Goal: Task Accomplishment & Management: Use online tool/utility

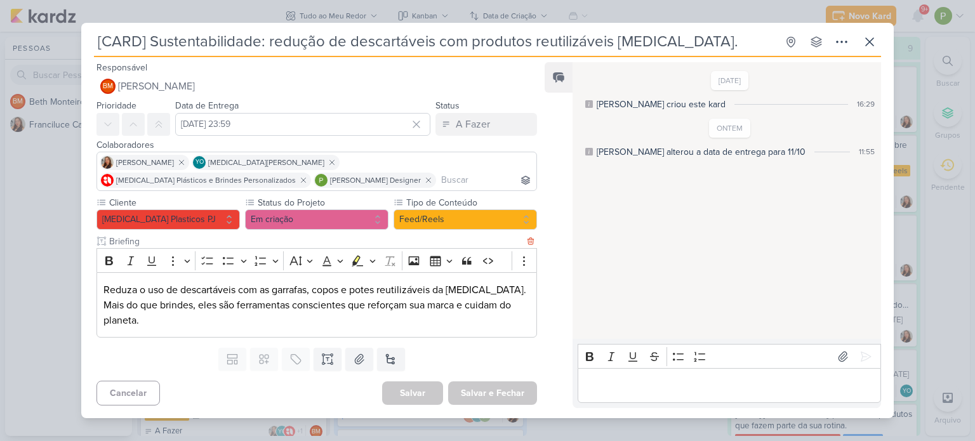
scroll to position [366, 0]
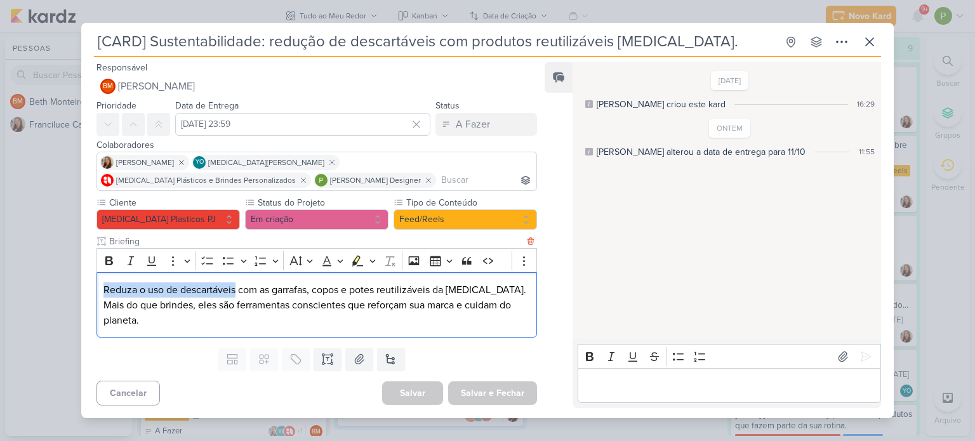
drag, startPoint x: 103, startPoint y: 289, endPoint x: 236, endPoint y: 286, distance: 132.7
click at [236, 286] on p "Reduza o uso de descartáveis com as garrafas, copos e potes reutilizáveis da [M…" at bounding box center [316, 289] width 426 height 15
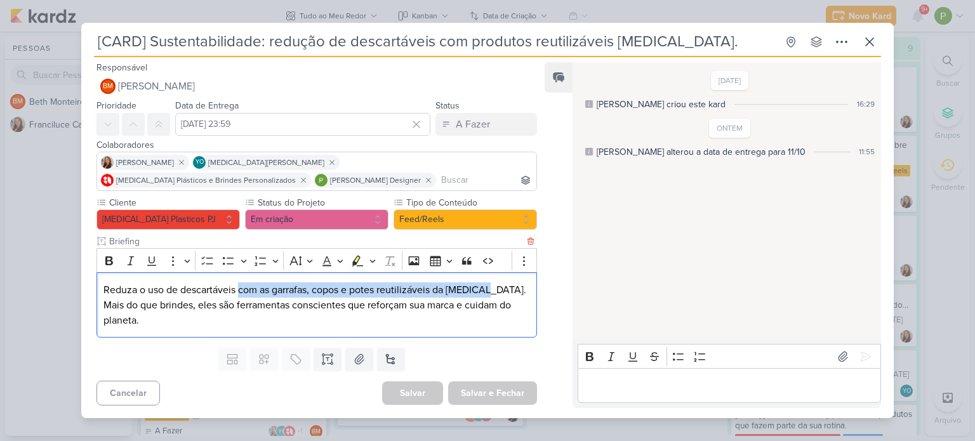
drag, startPoint x: 239, startPoint y: 289, endPoint x: 487, endPoint y: 294, distance: 248.2
click at [487, 294] on p "Reduza o uso de descartáveis com as garrafas, copos e potes reutilizáveis da [M…" at bounding box center [316, 289] width 426 height 15
copy p "com as garrafas, copos e potes reutilizáveis da [MEDICAL_DATA]."
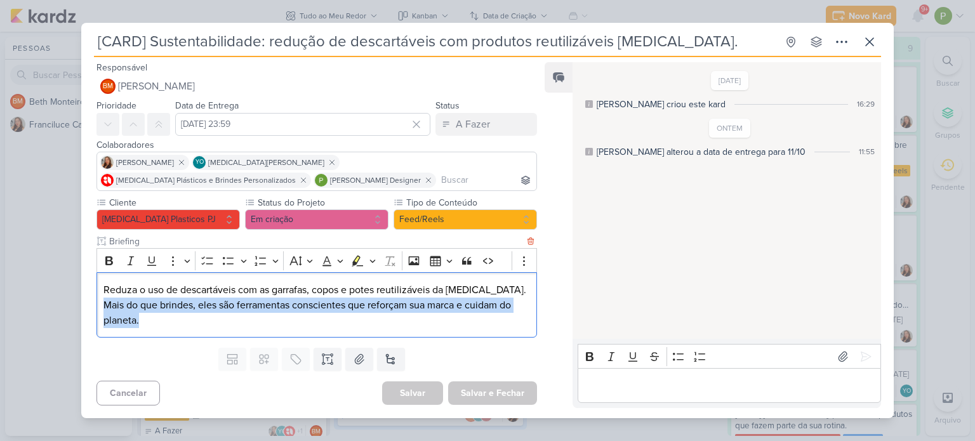
drag, startPoint x: 104, startPoint y: 305, endPoint x: 140, endPoint y: 319, distance: 38.2
click at [140, 319] on p "Mais do que brindes, eles são ferramentas conscientes que reforçam sua marca e …" at bounding box center [316, 313] width 426 height 30
copy p "Mais do que brindes, eles são ferramentas conscientes que reforçam sua marca e …"
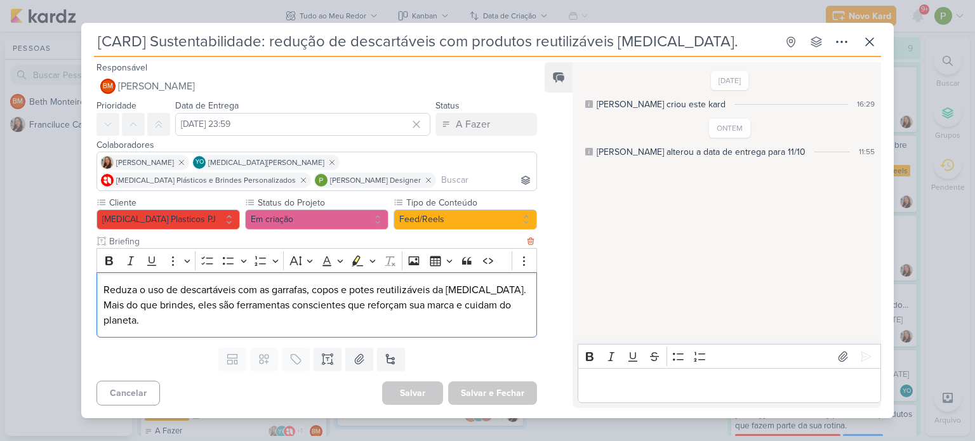
click at [135, 294] on p "Reduza o uso de descartáveis com as garrafas, copos e potes reutilizáveis da [M…" at bounding box center [316, 289] width 426 height 15
drag, startPoint x: 103, startPoint y: 284, endPoint x: 236, endPoint y: 276, distance: 133.5
click at [236, 276] on div "Reduza o uso de descartáveis com as garrafas, copos e potes reutilizáveis da [M…" at bounding box center [316, 304] width 440 height 65
copy p "Reduza o uso de descartáveis"
click at [843, 347] on button at bounding box center [843, 356] width 20 height 20
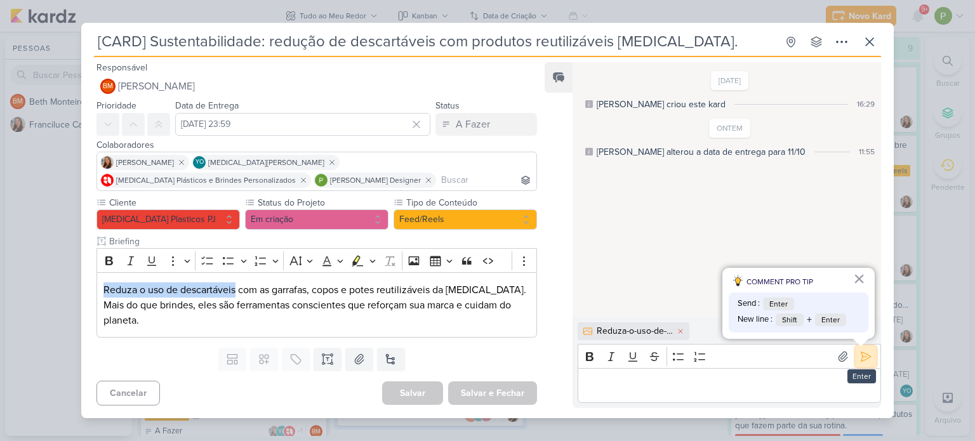
click at [859, 364] on button at bounding box center [865, 356] width 20 height 20
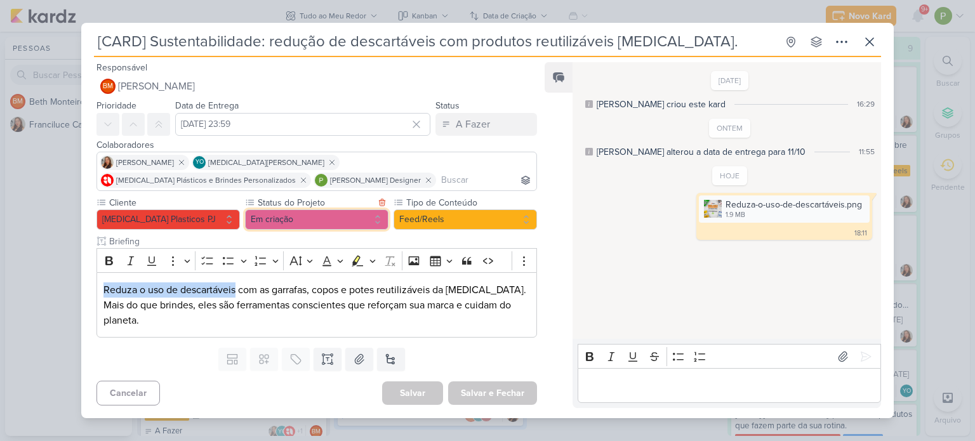
click at [327, 221] on button "Em criação" at bounding box center [316, 219] width 143 height 20
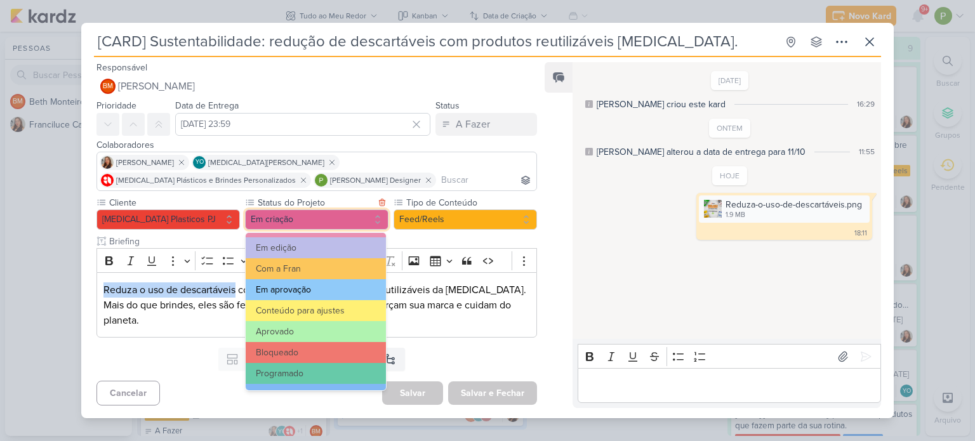
scroll to position [127, 0]
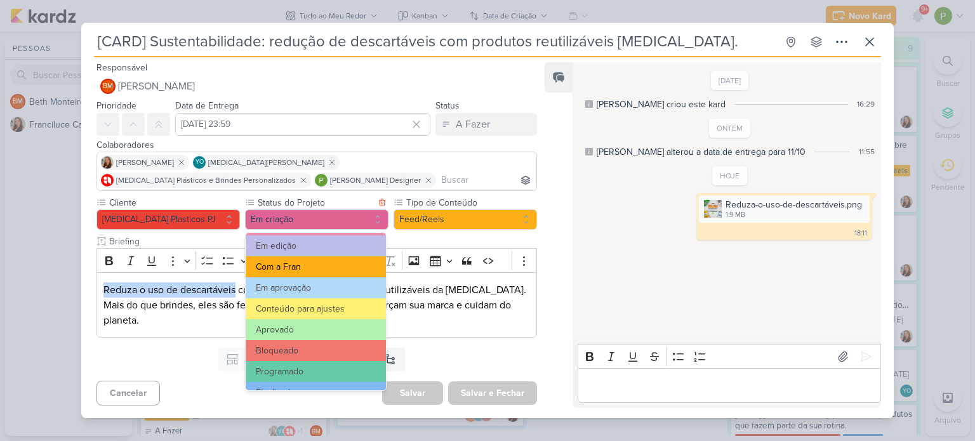
click at [333, 265] on button "Com a Fran" at bounding box center [316, 266] width 140 height 21
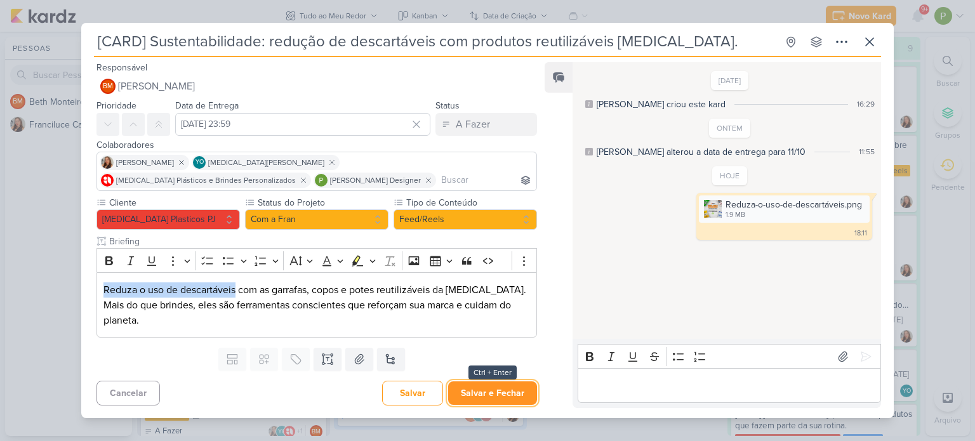
click at [482, 386] on button "Salvar e Fechar" at bounding box center [492, 392] width 89 height 23
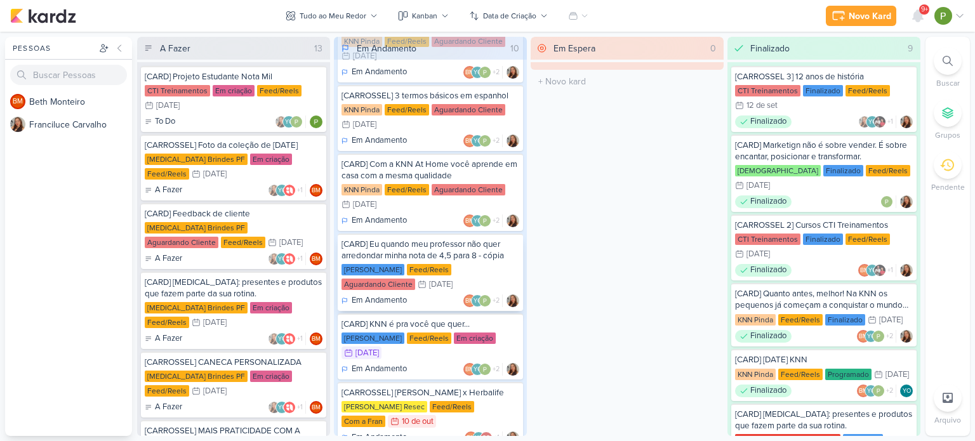
scroll to position [366, 0]
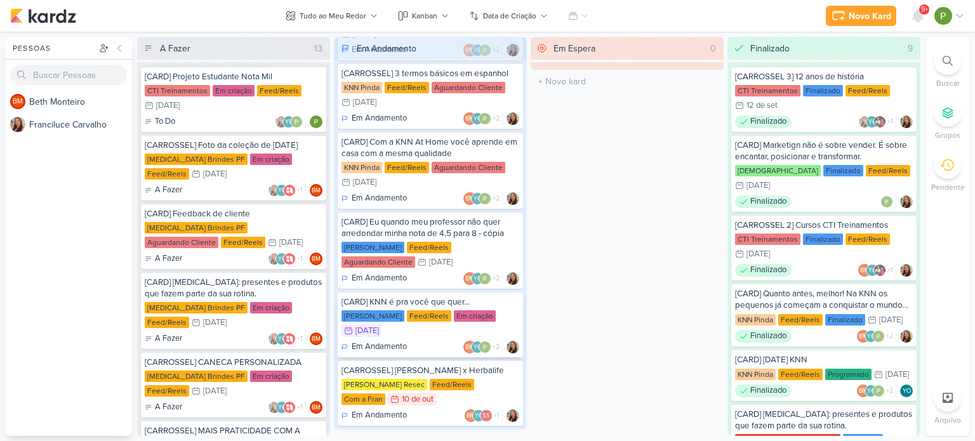
click at [436, 296] on div "[CARD] KNN é pra você que quer..." at bounding box center [430, 301] width 178 height 11
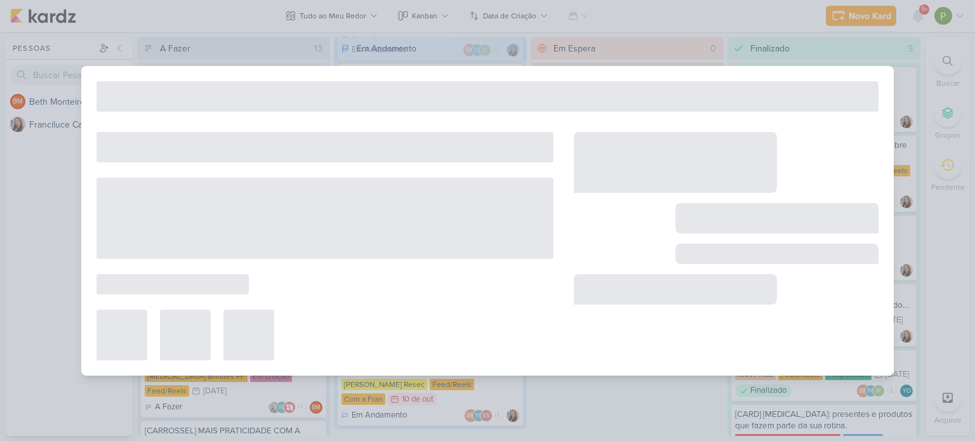
type input "[CARD] KNN é pra você que quer..."
type input "[DATE] 23:59"
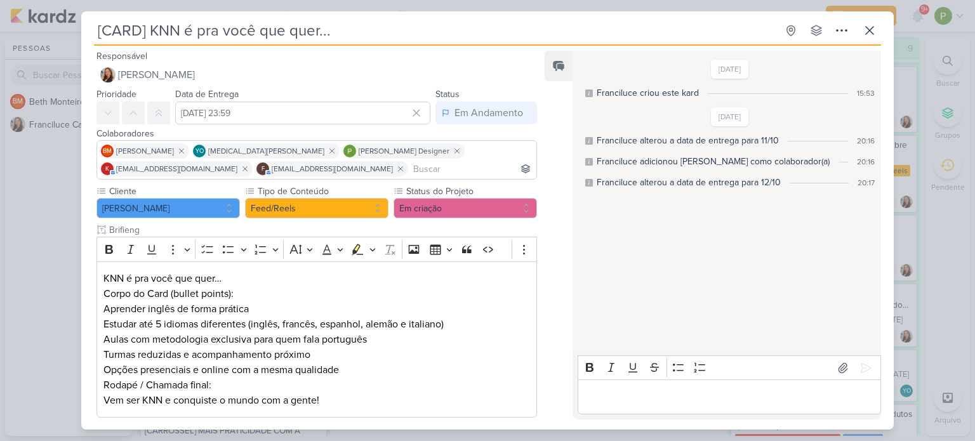
scroll to position [63, 0]
